Goal: Information Seeking & Learning: Learn about a topic

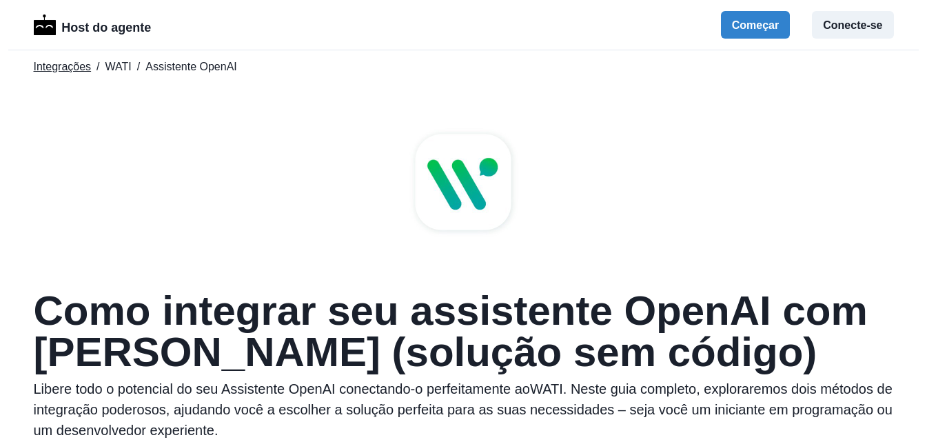
click at [59, 68] on font "Integrações" at bounding box center [63, 67] width 58 height 12
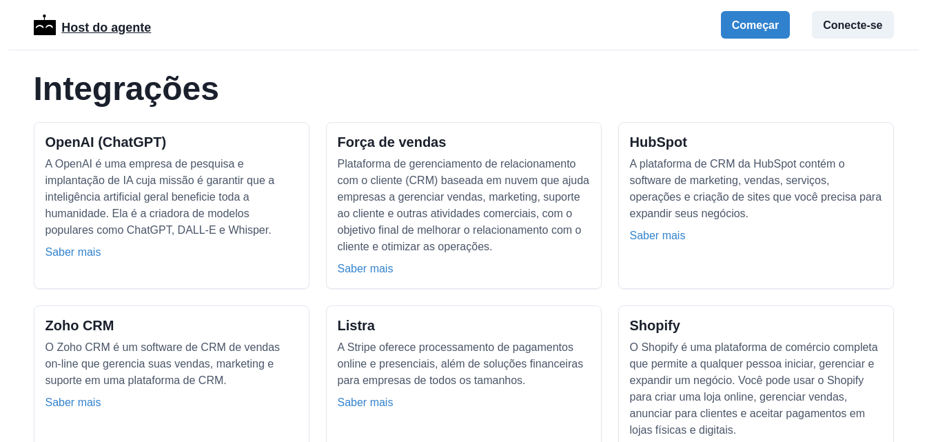
click at [104, 30] on font "Host do agente" at bounding box center [106, 28] width 90 height 14
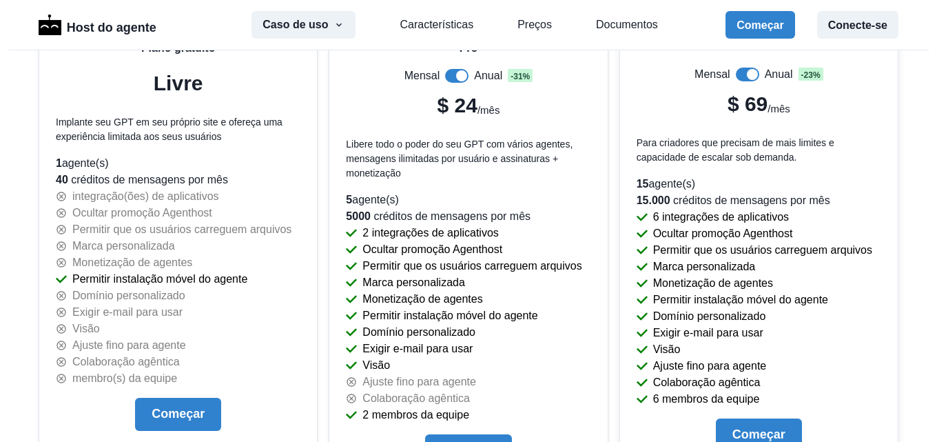
scroll to position [2948, 0]
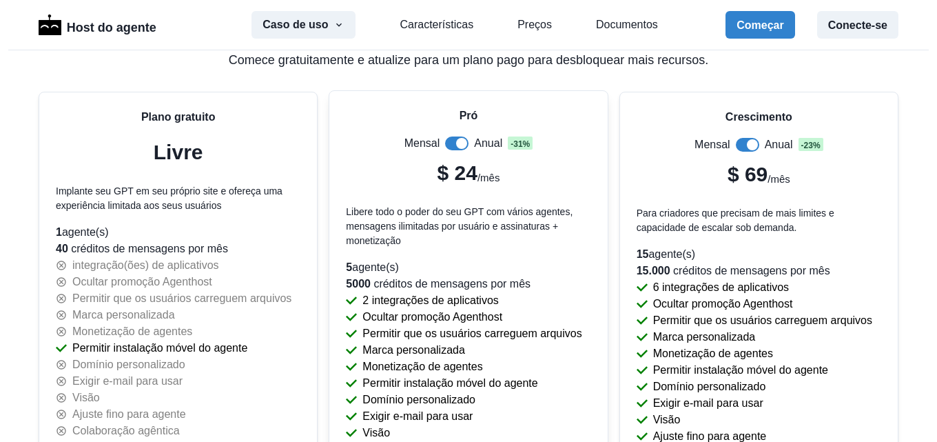
click at [445, 140] on span at bounding box center [456, 143] width 23 height 14
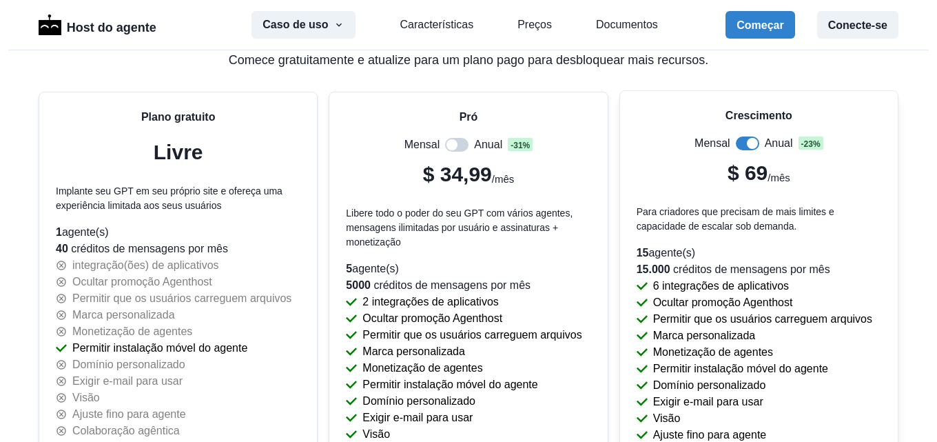
click at [736, 141] on span at bounding box center [747, 143] width 23 height 14
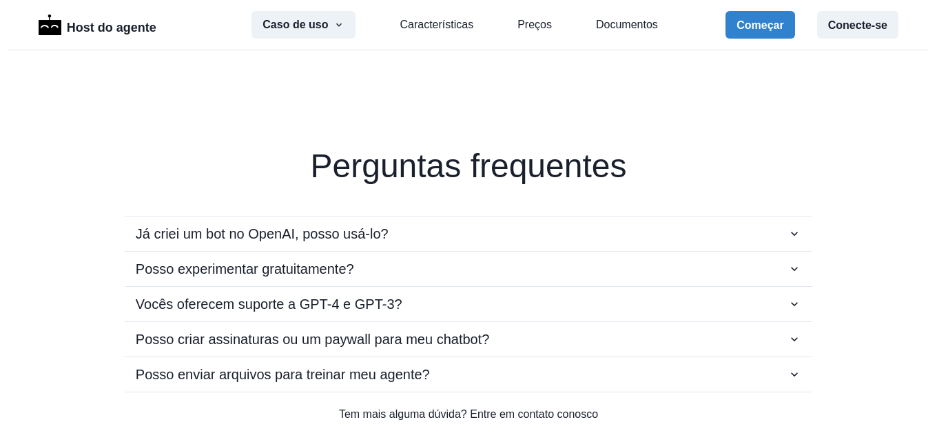
scroll to position [2397, 0]
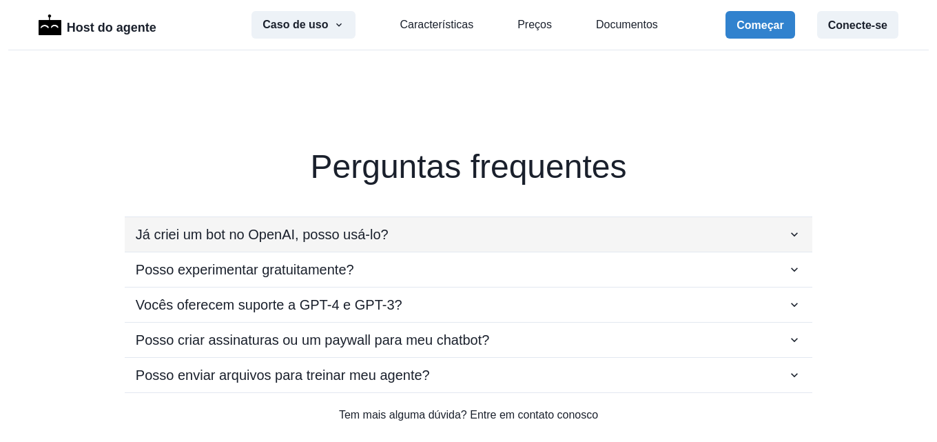
click at [788, 229] on icon "button" at bounding box center [795, 234] width 14 height 14
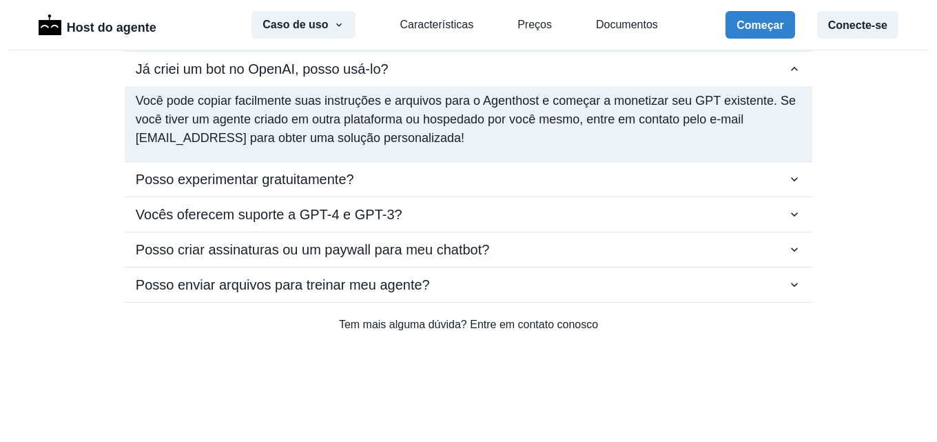
scroll to position [2604, 0]
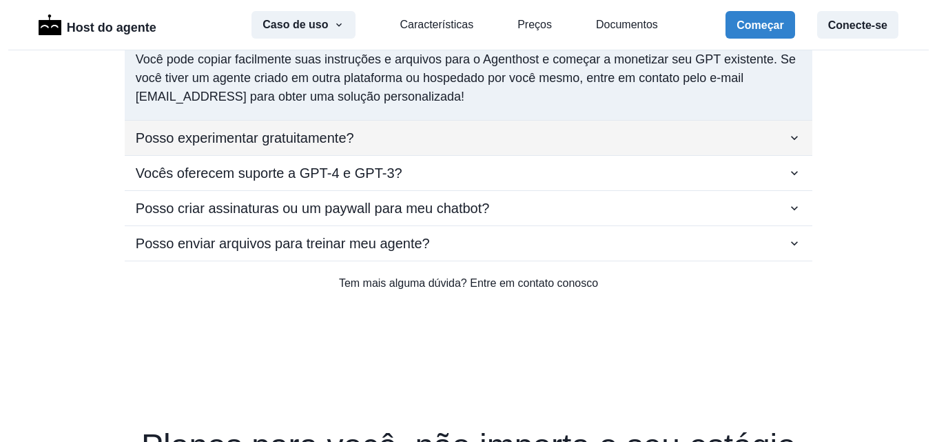
click at [788, 136] on icon "button" at bounding box center [795, 138] width 14 height 14
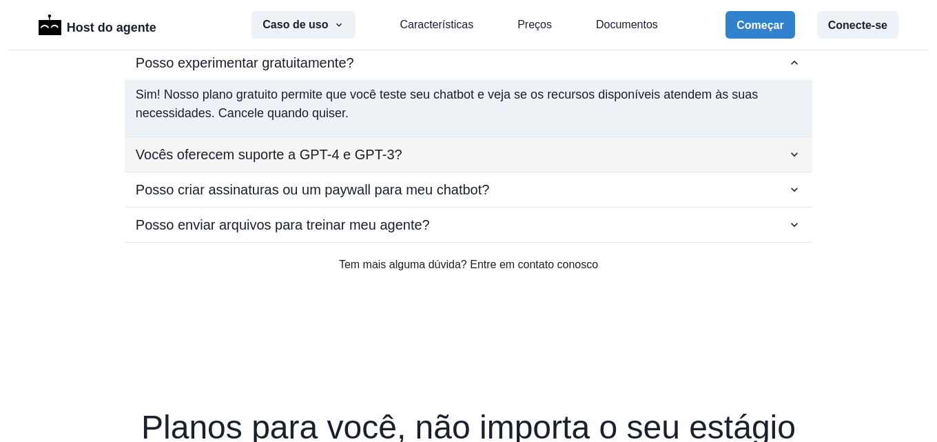
click at [793, 156] on icon "button" at bounding box center [795, 154] width 14 height 14
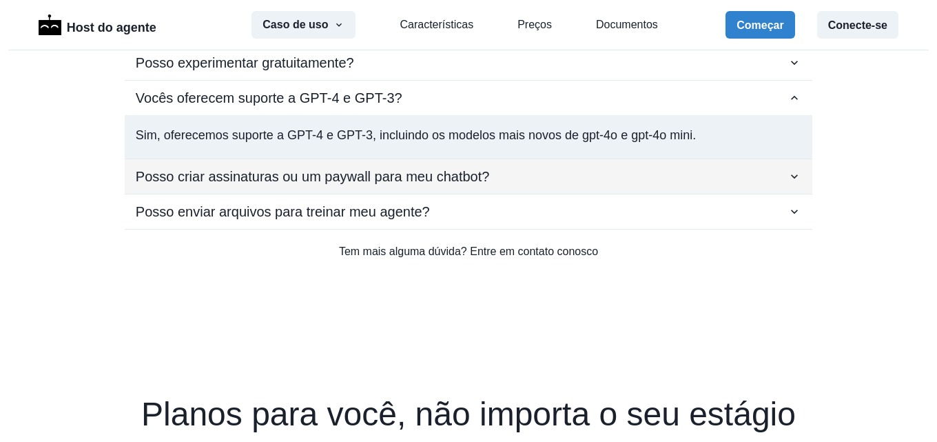
click at [789, 175] on icon "button" at bounding box center [795, 177] width 14 height 14
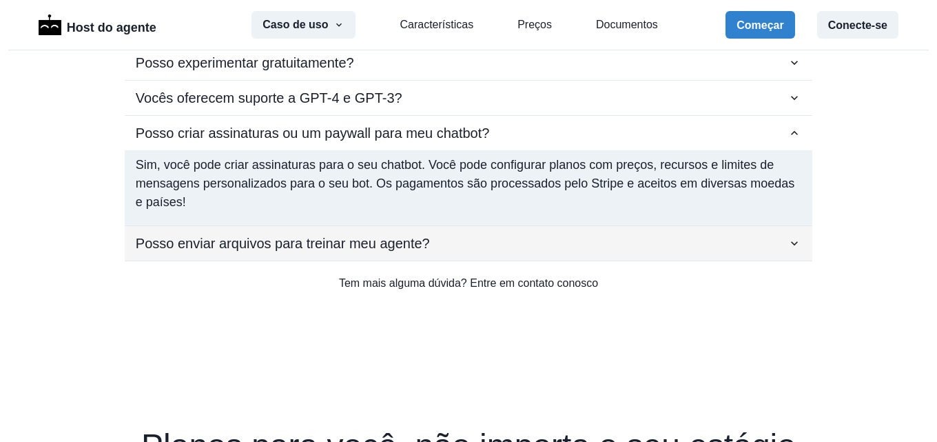
click at [788, 242] on icon "button" at bounding box center [795, 243] width 14 height 14
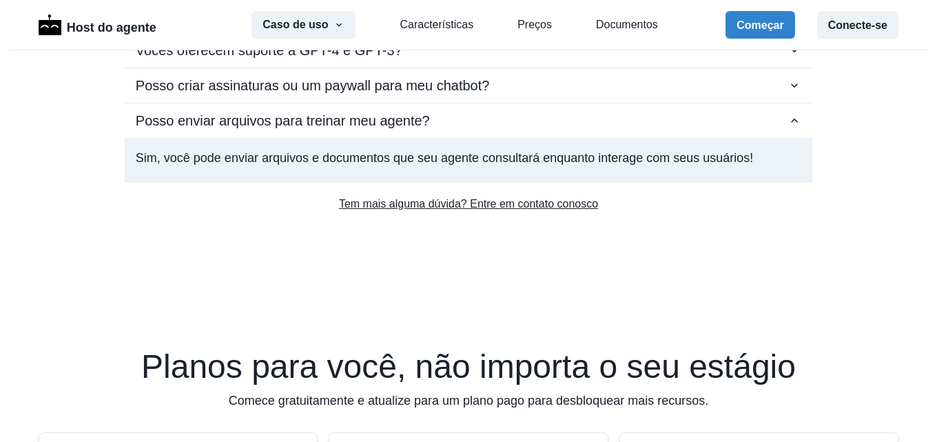
scroll to position [2673, 0]
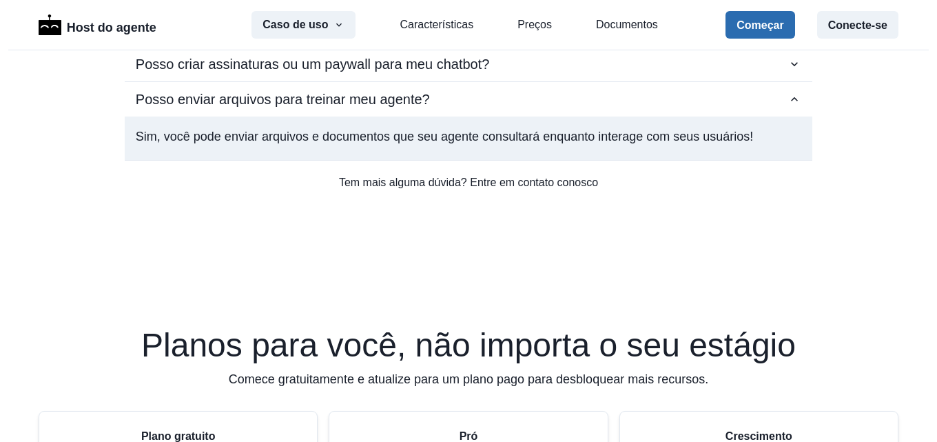
click at [762, 25] on font "Começar" at bounding box center [760, 25] width 47 height 12
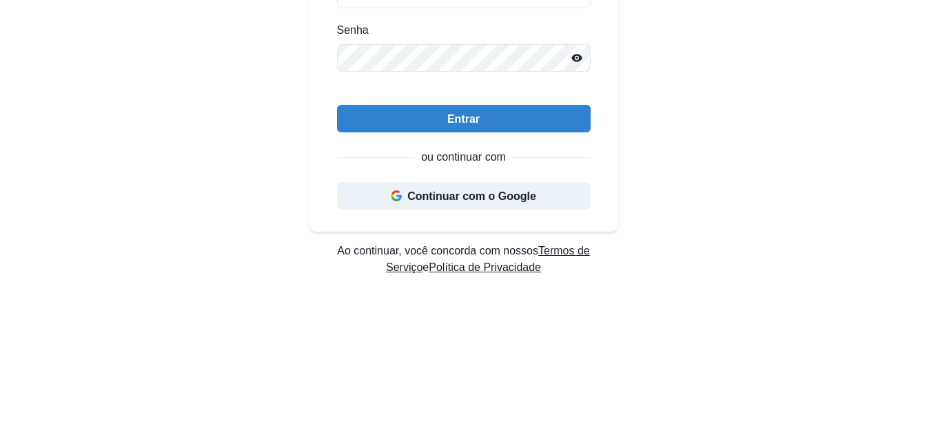
scroll to position [276, 0]
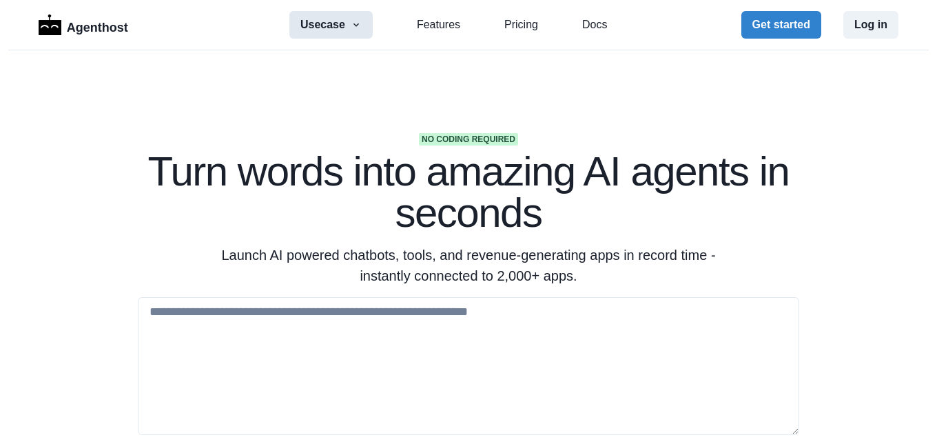
click at [351, 23] on icon "button" at bounding box center [356, 24] width 11 height 11
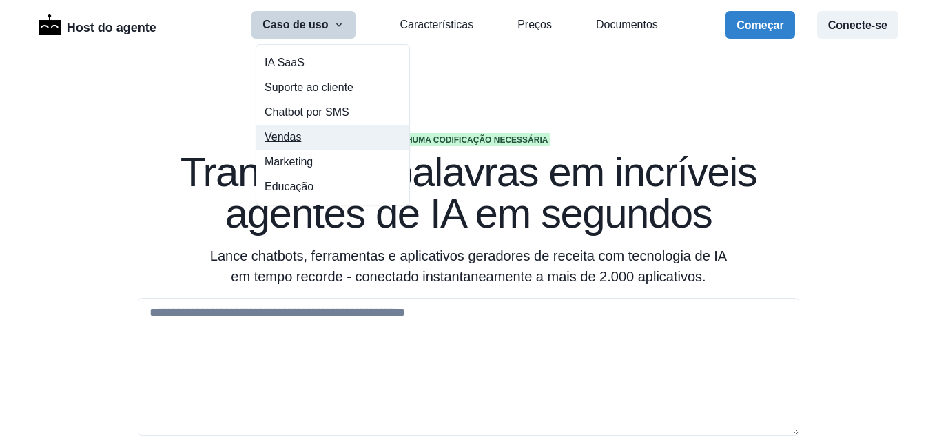
click at [285, 137] on font "Vendas" at bounding box center [283, 137] width 37 height 12
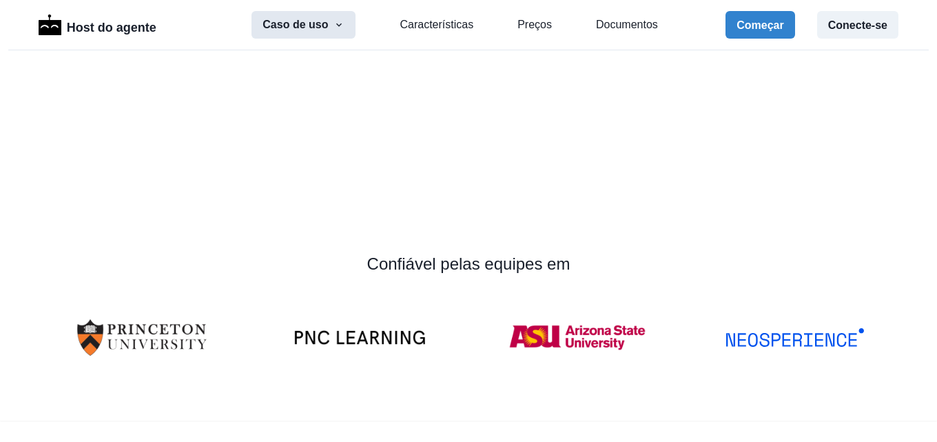
click at [319, 25] on button "Caso de uso" at bounding box center [304, 25] width 104 height 28
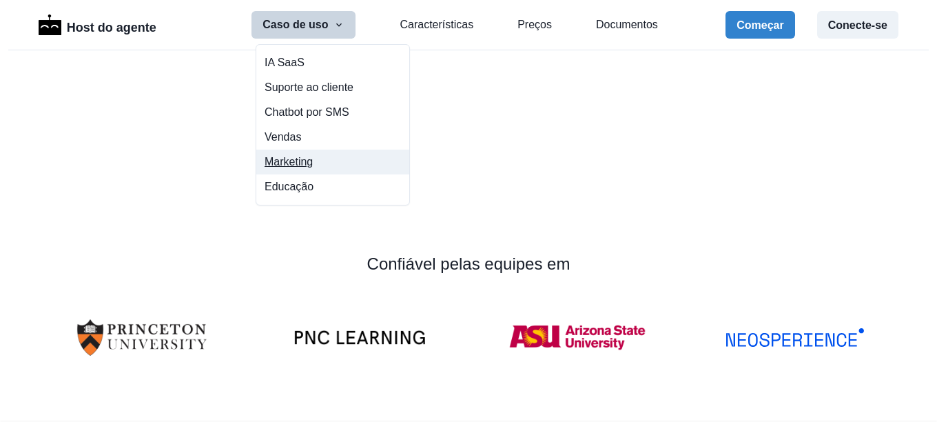
click at [295, 165] on font "Marketing" at bounding box center [289, 162] width 48 height 12
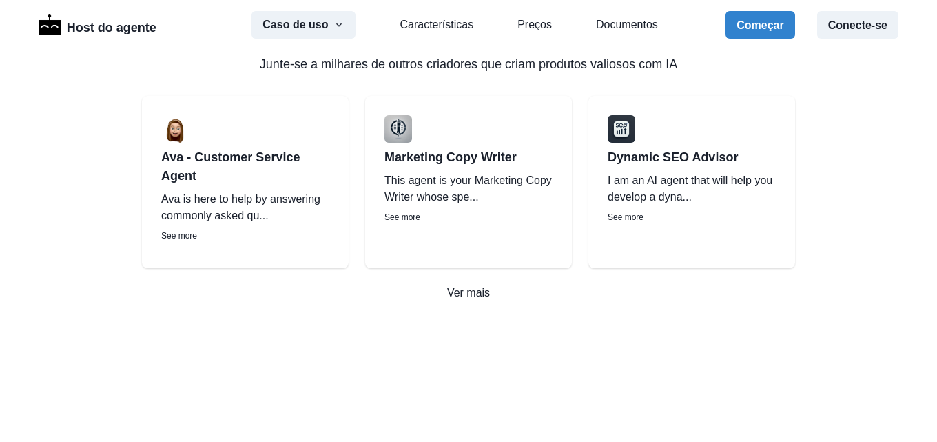
scroll to position [2551, 0]
